Goal: Information Seeking & Learning: Learn about a topic

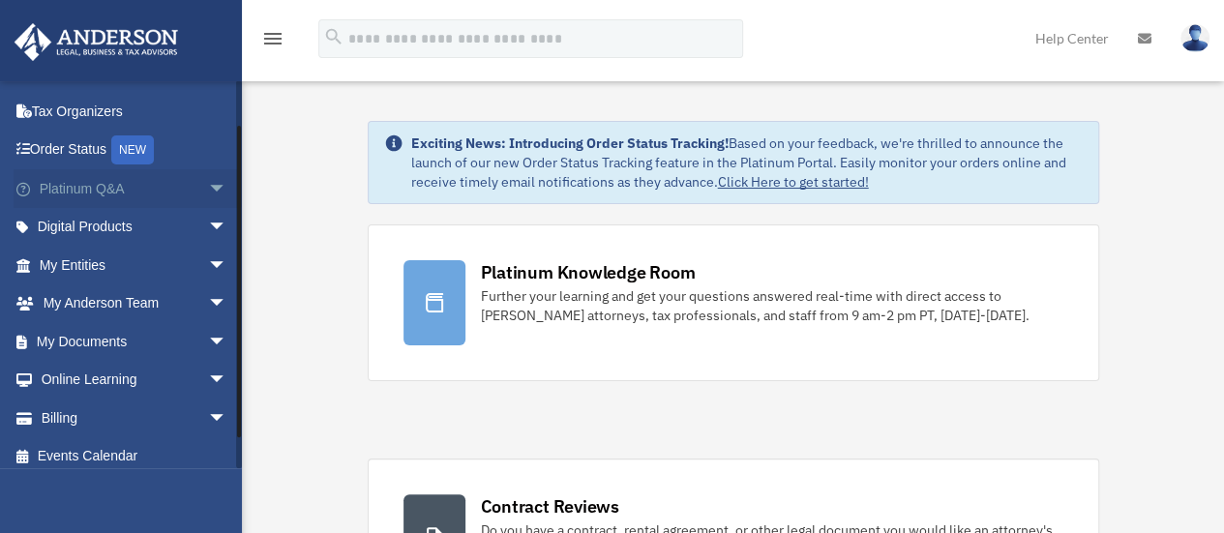
scroll to position [80, 0]
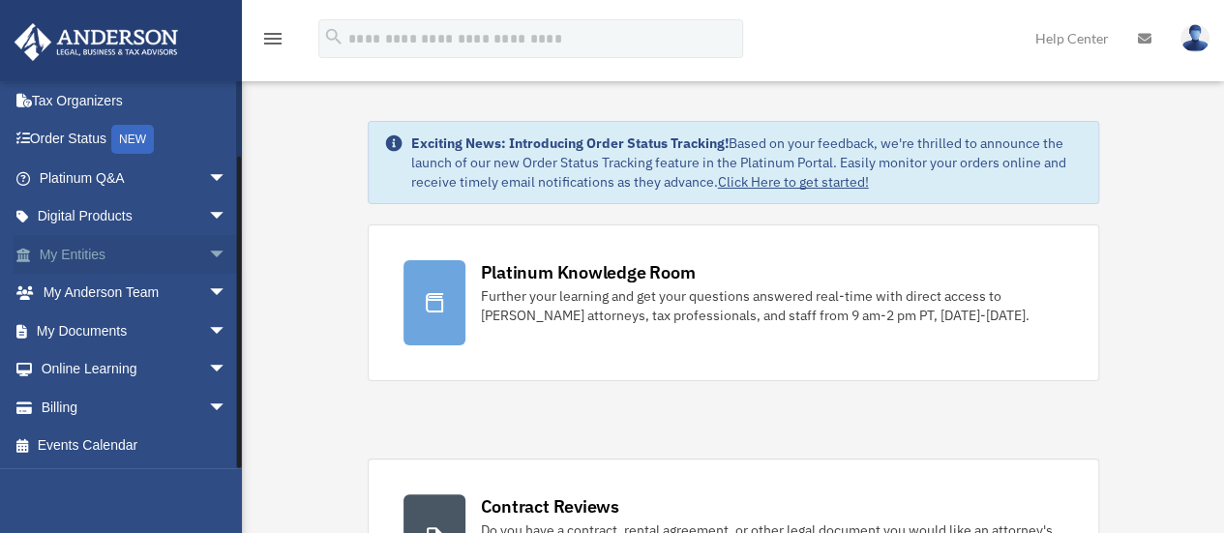
click at [208, 254] on span "arrow_drop_down" at bounding box center [227, 255] width 39 height 40
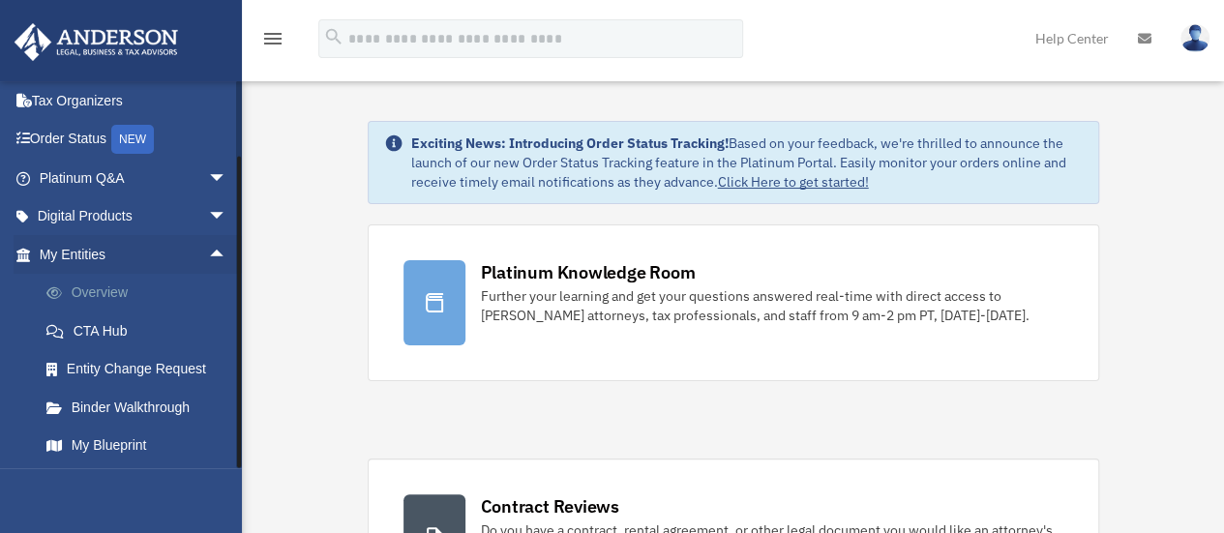
click at [108, 292] on link "Overview" at bounding box center [141, 293] width 229 height 39
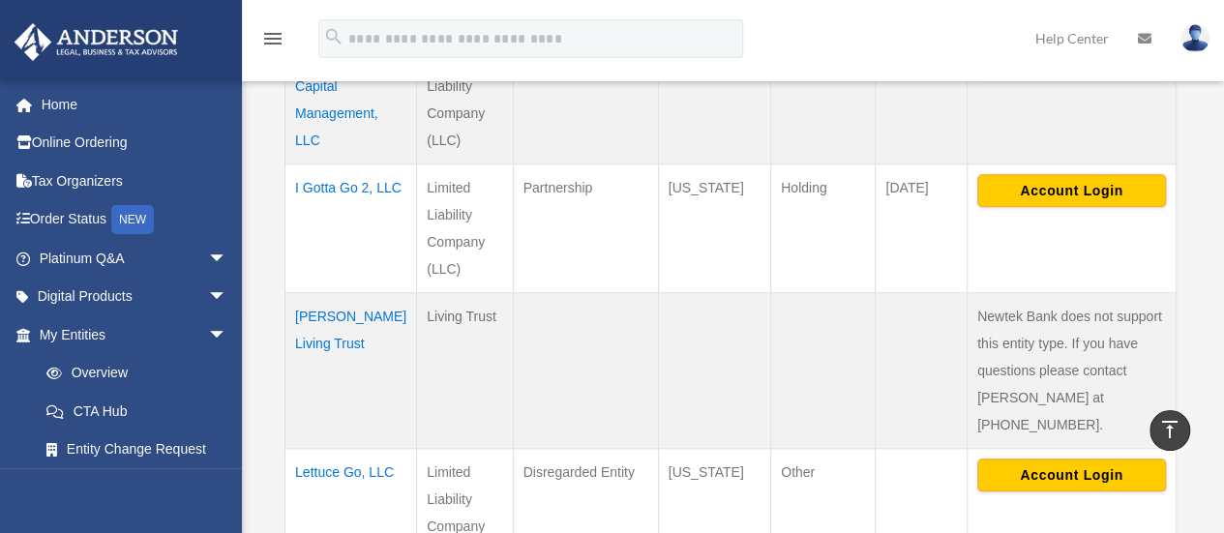
scroll to position [841, 0]
click at [325, 313] on td "[PERSON_NAME] Living Trust" at bounding box center [352, 369] width 132 height 156
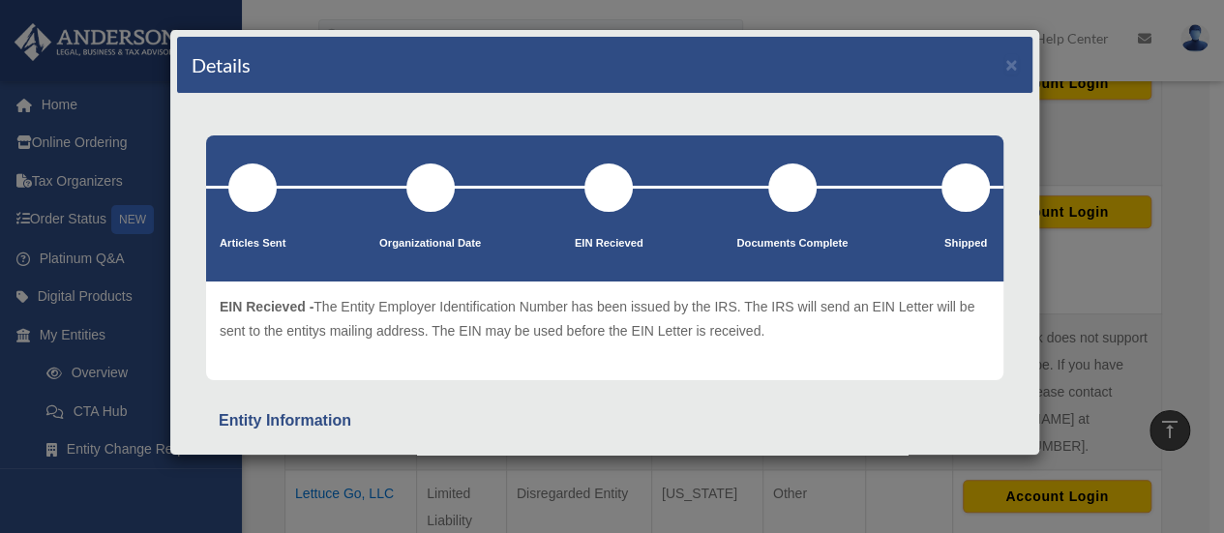
scroll to position [1, 0]
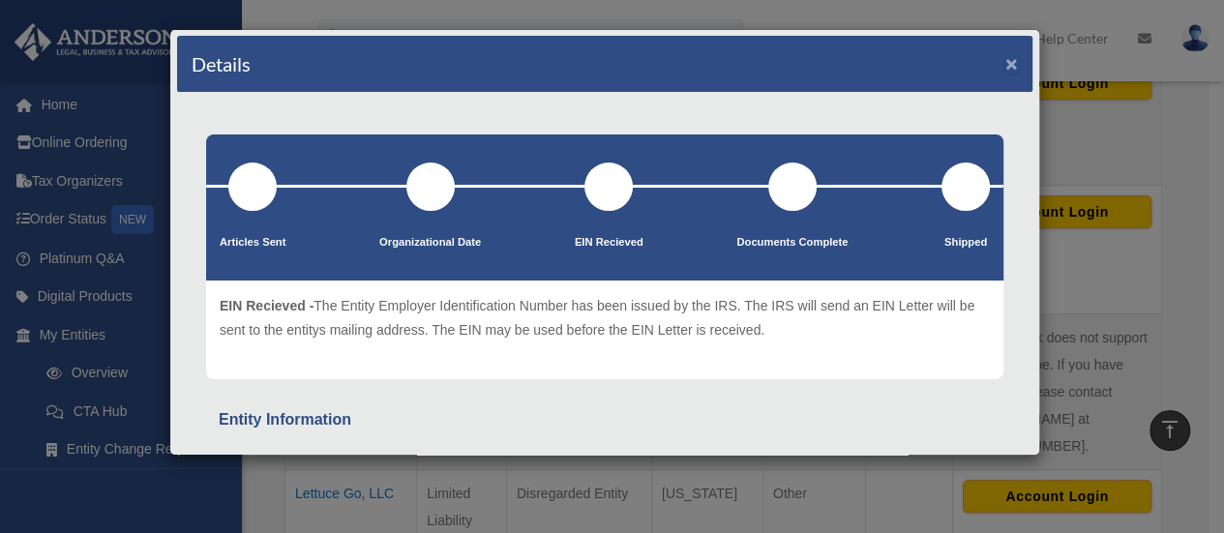
click at [1006, 63] on button "×" at bounding box center [1012, 63] width 13 height 20
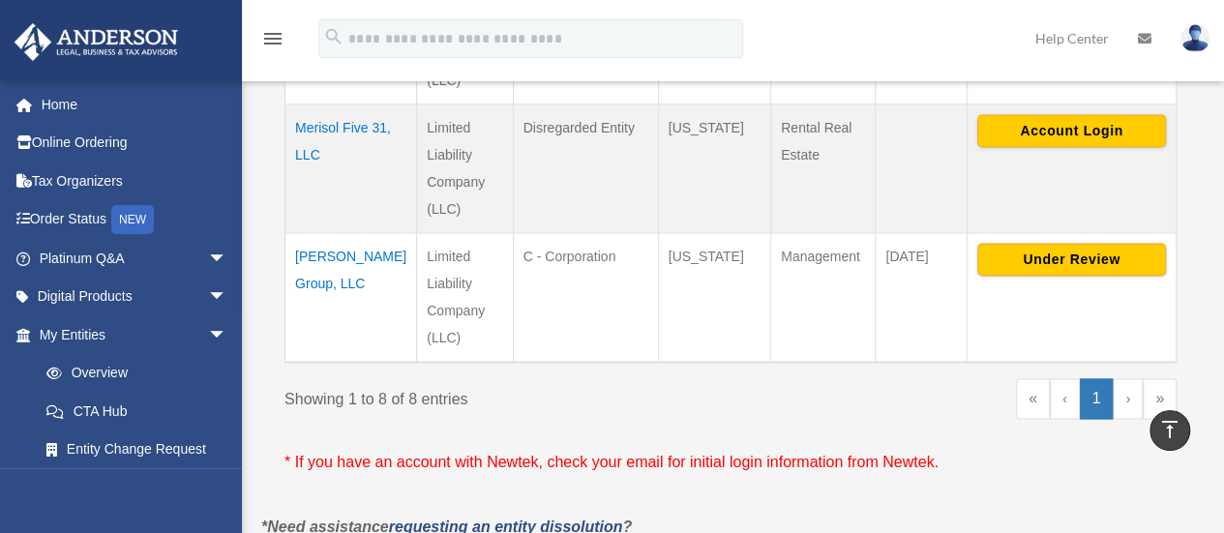
scroll to position [1314, 0]
click at [1127, 377] on link "›" at bounding box center [1128, 397] width 30 height 41
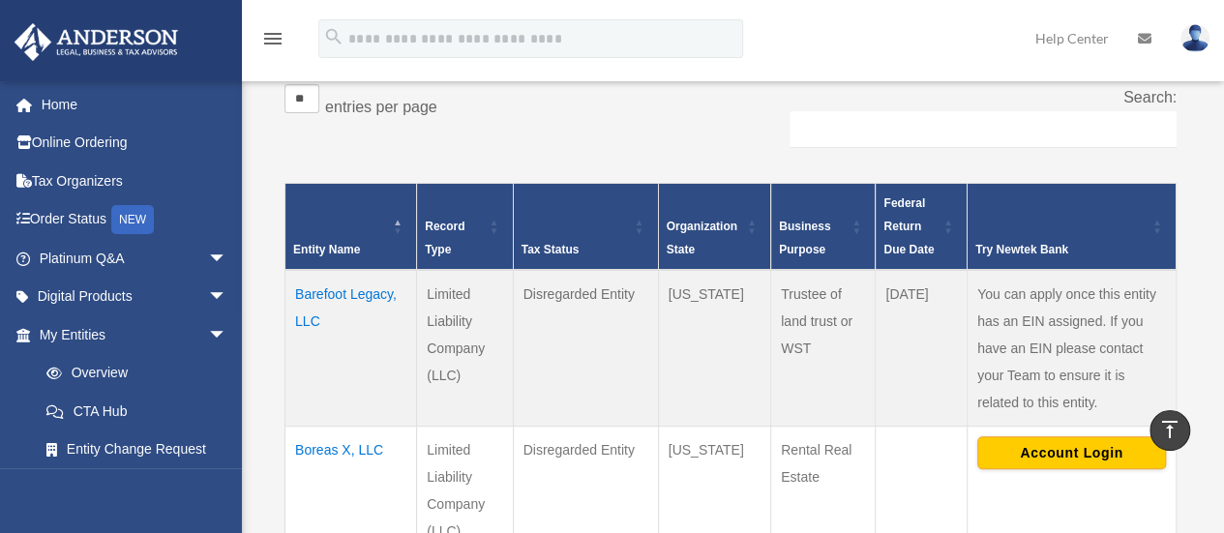
scroll to position [319, 0]
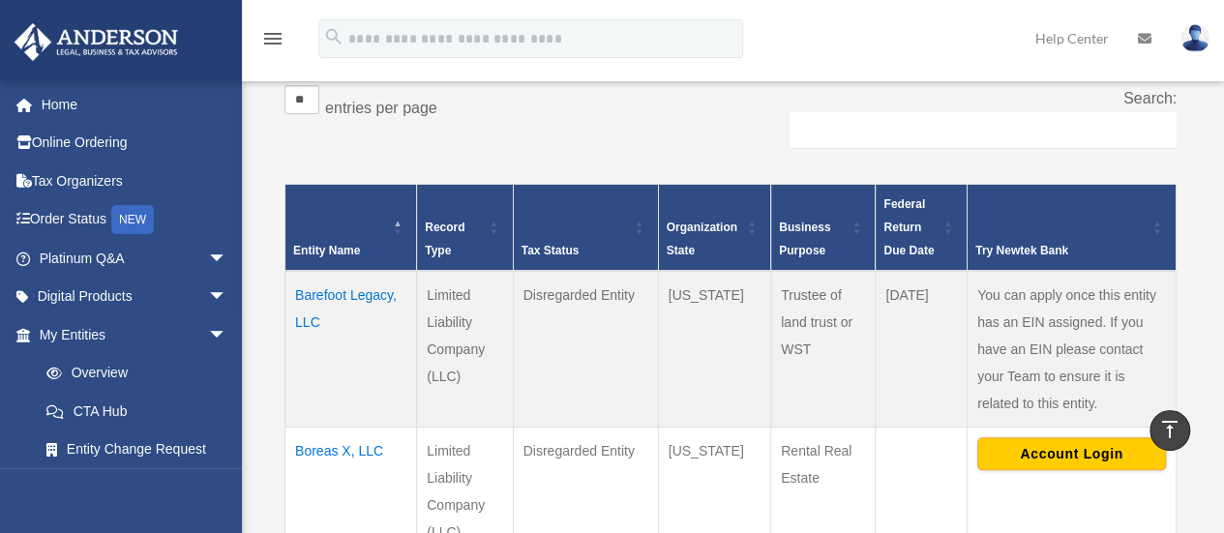
click at [342, 297] on td "Barefoot Legacy, LLC" at bounding box center [352, 349] width 132 height 157
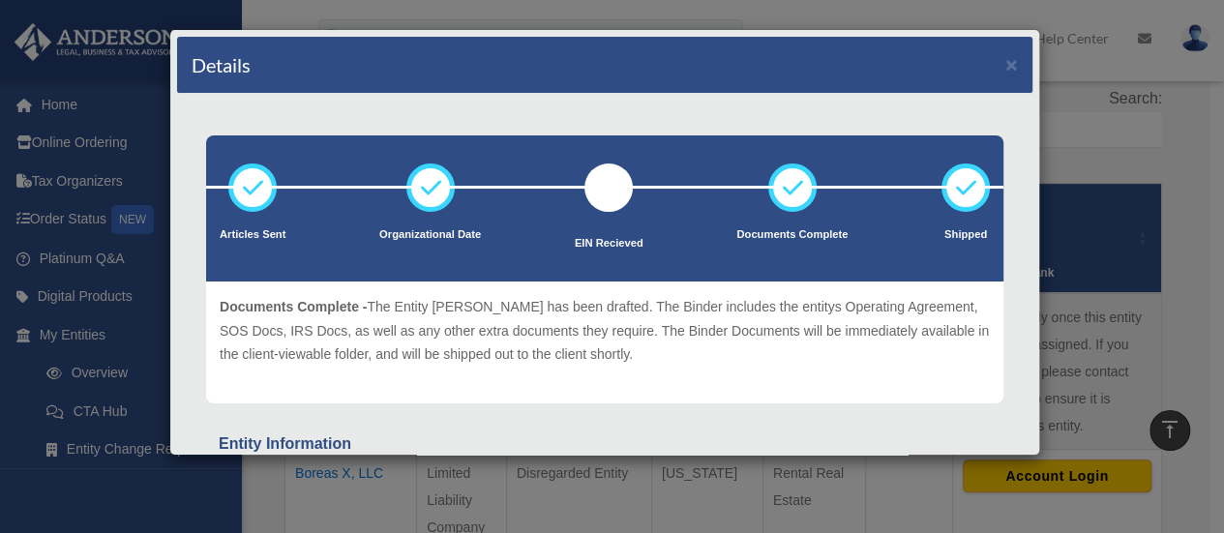
scroll to position [0, 0]
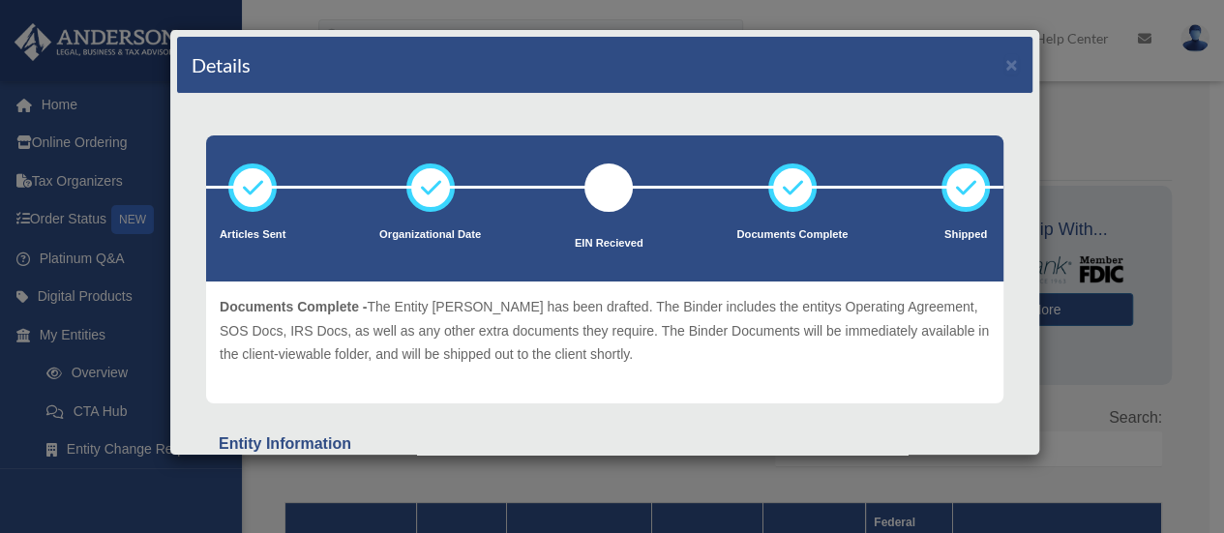
click at [1146, 158] on div "Details × Articles Sent Organizational Date" at bounding box center [612, 266] width 1224 height 533
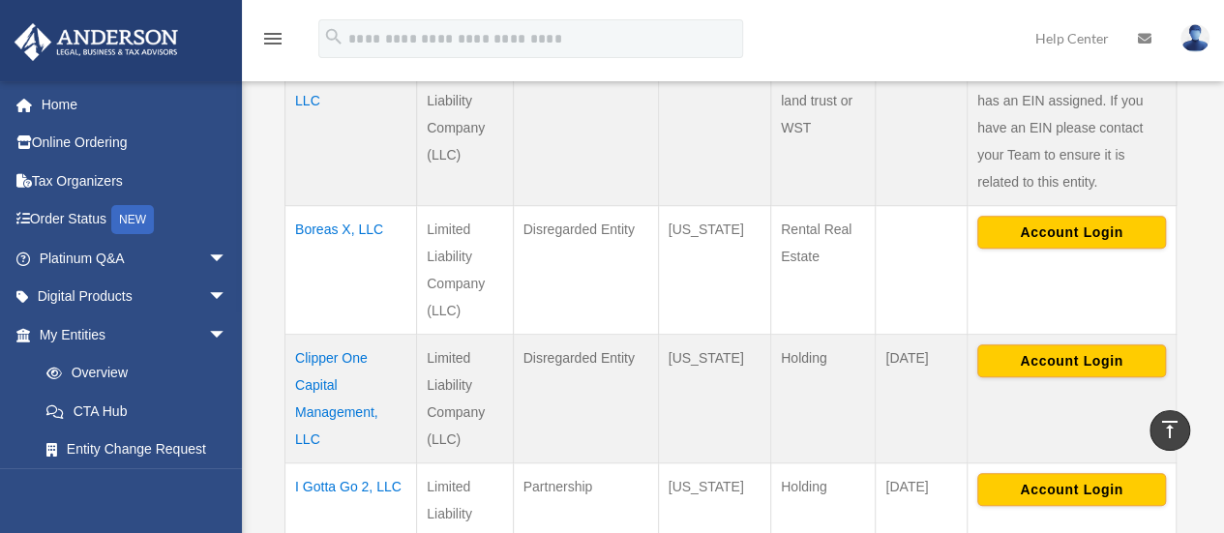
scroll to position [539, 0]
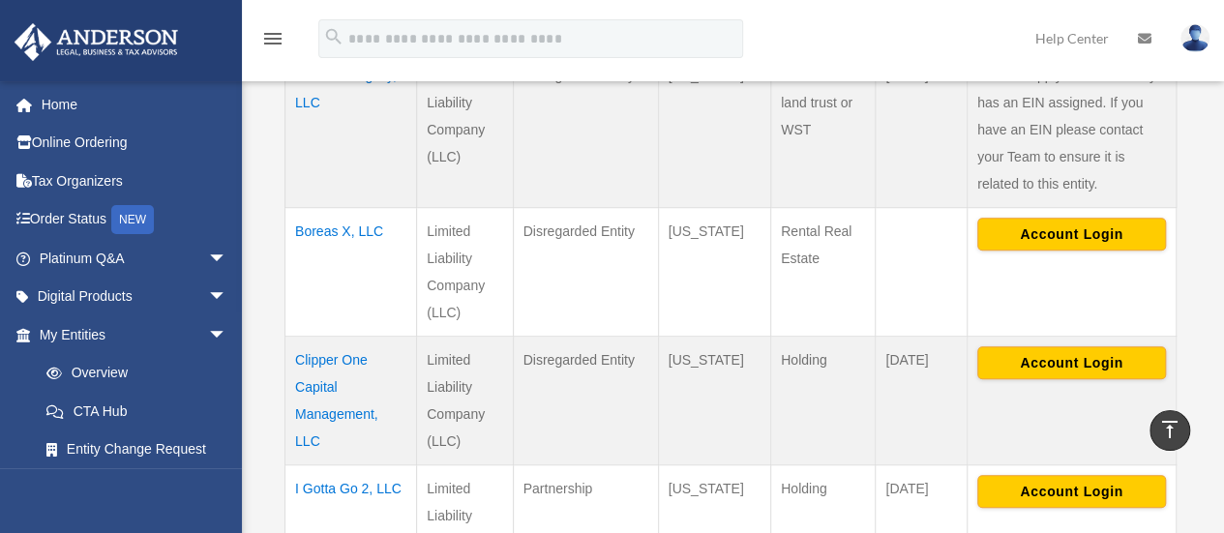
drag, startPoint x: 327, startPoint y: 226, endPoint x: 327, endPoint y: 196, distance: 29.0
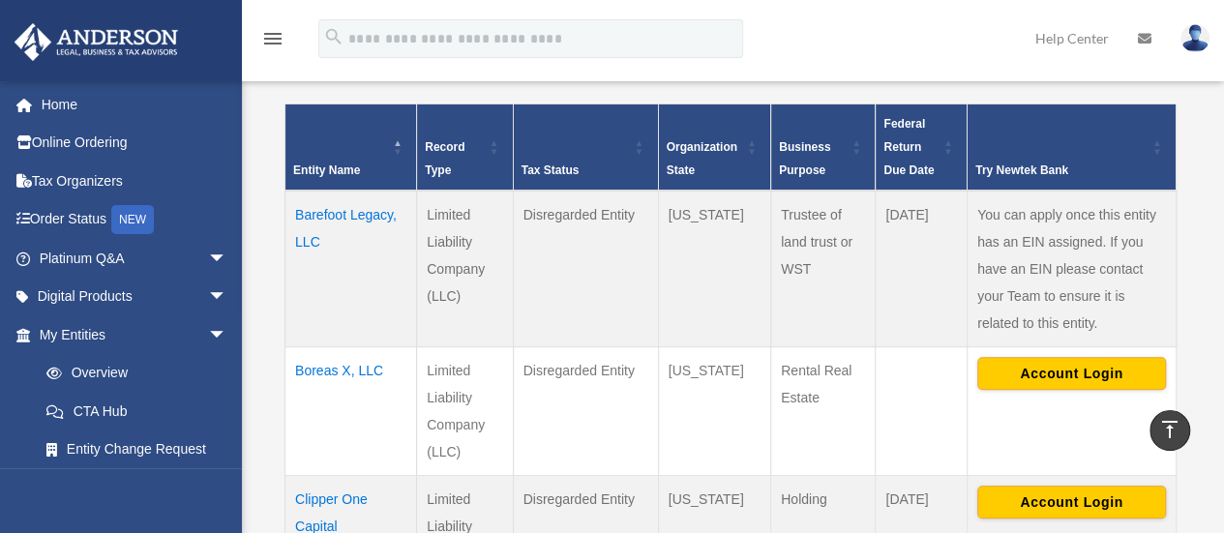
scroll to position [378, 0]
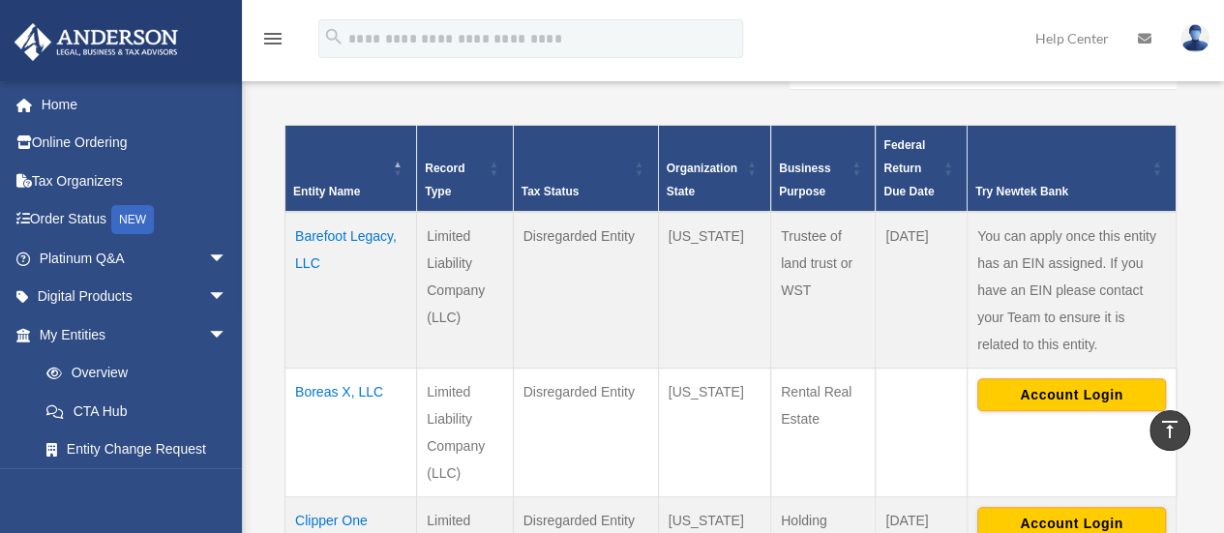
click at [520, 424] on td "Disregarded Entity" at bounding box center [585, 432] width 145 height 129
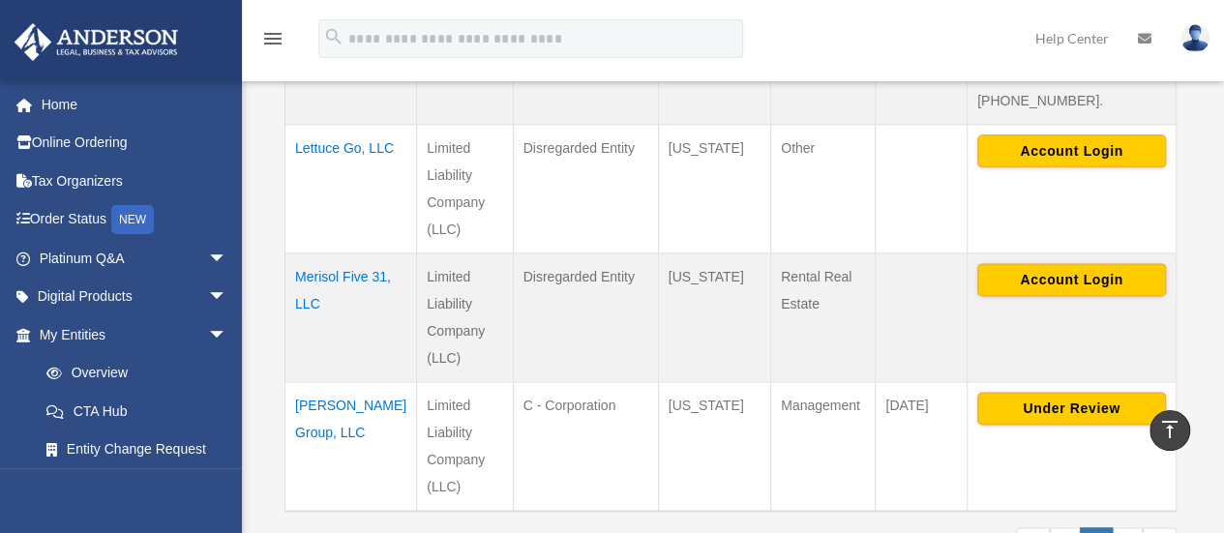
scroll to position [1167, 0]
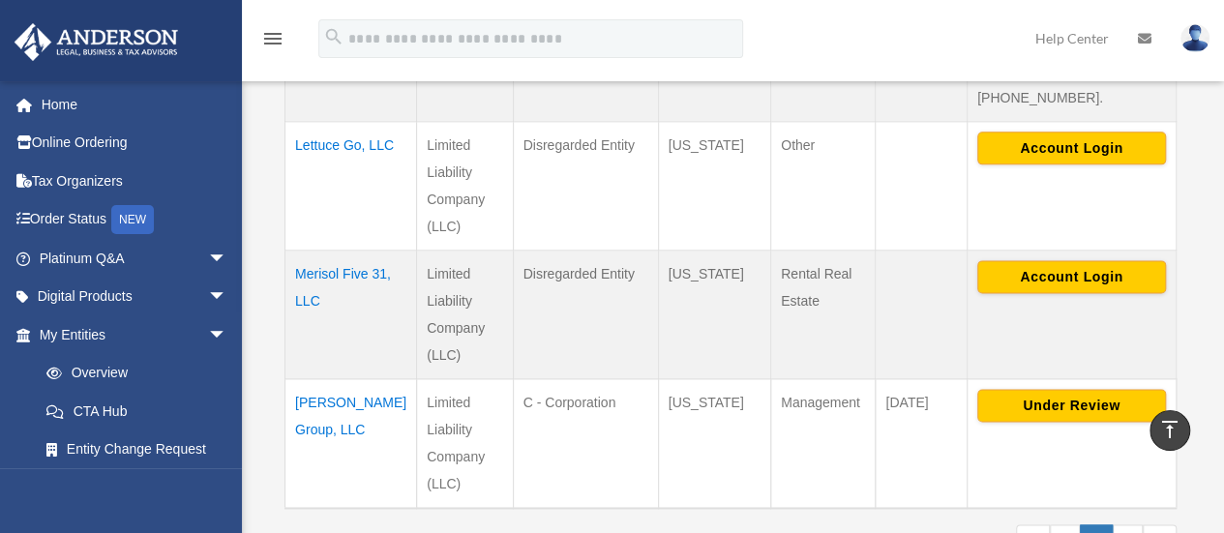
click at [339, 378] on td "[PERSON_NAME] Group, LLC" at bounding box center [352, 443] width 132 height 130
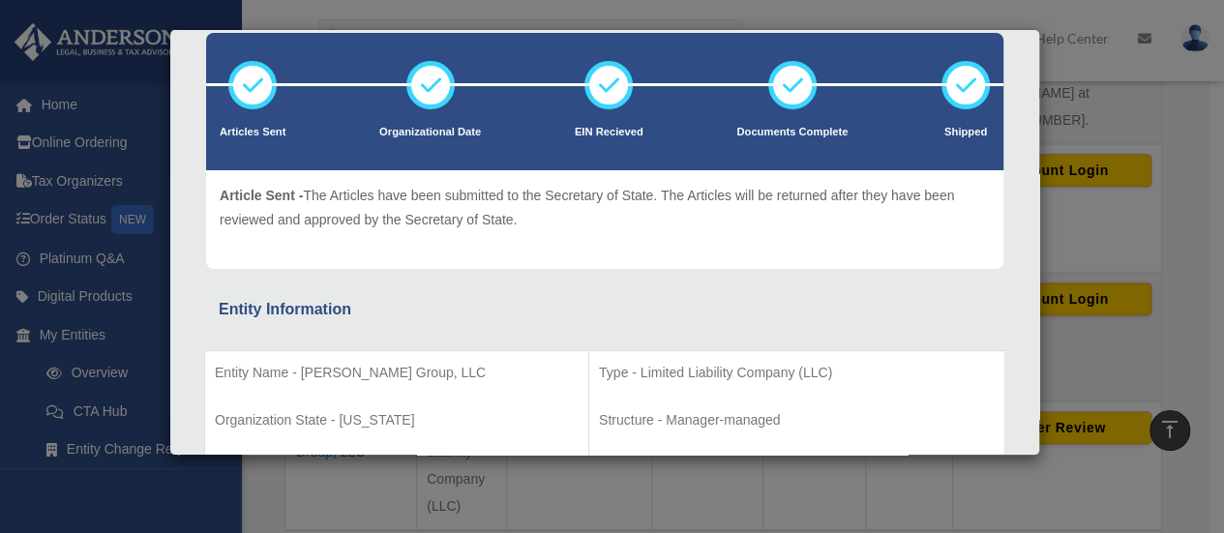
scroll to position [0, 0]
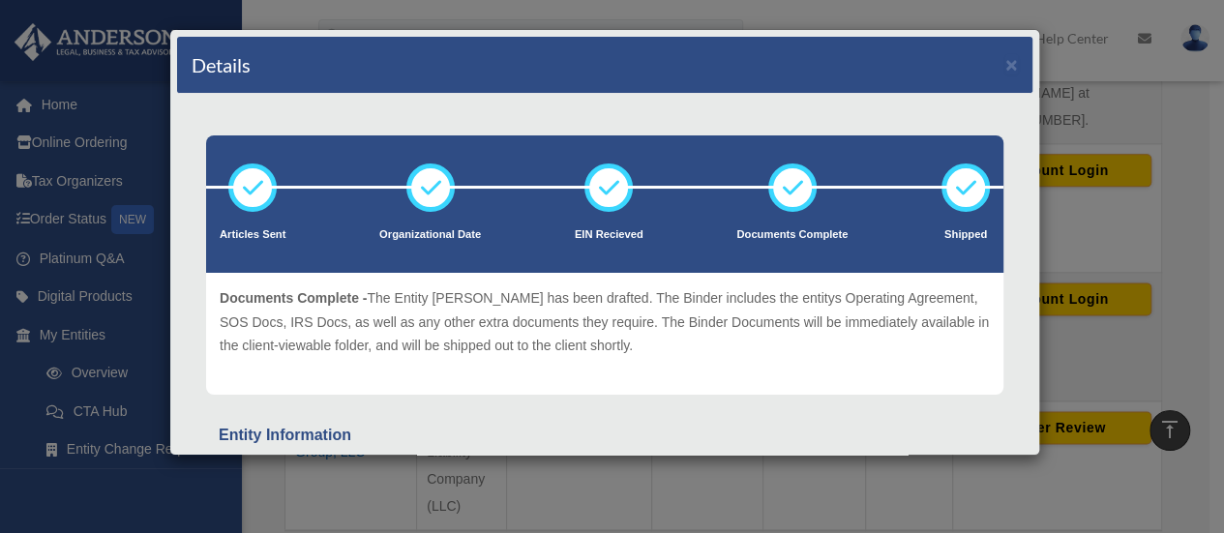
click at [1103, 301] on div "Details × Articles Sent Organizational Date" at bounding box center [612, 266] width 1224 height 533
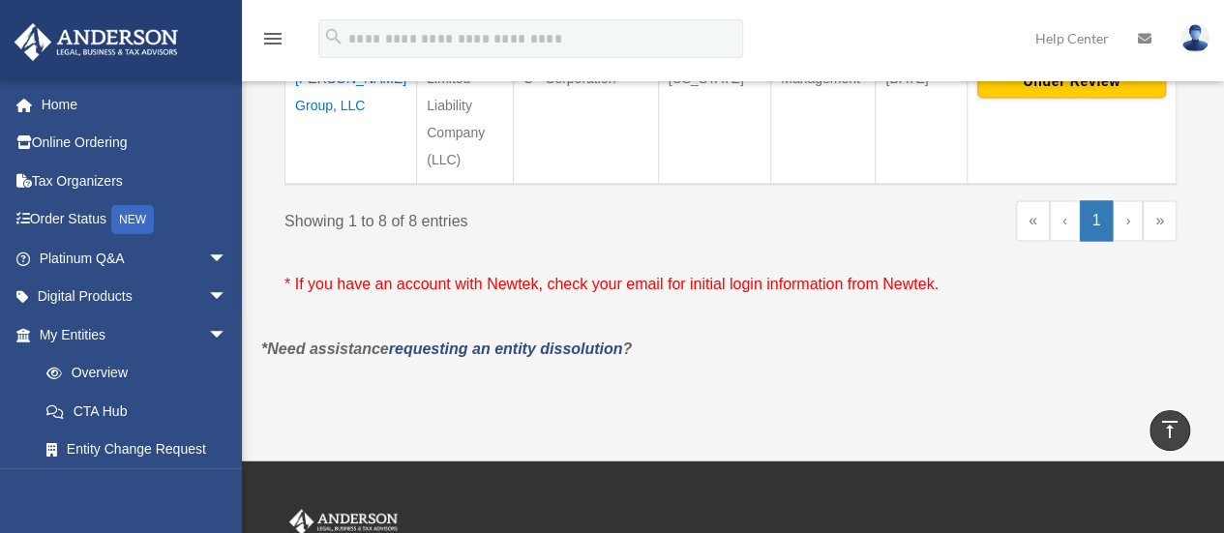
scroll to position [1495, 0]
